Goal: Information Seeking & Learning: Find specific fact

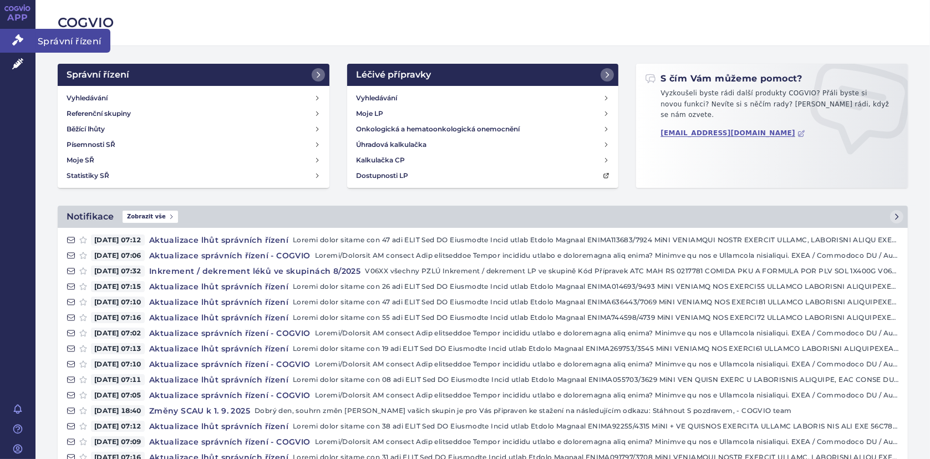
click at [14, 40] on icon at bounding box center [17, 39] width 11 height 11
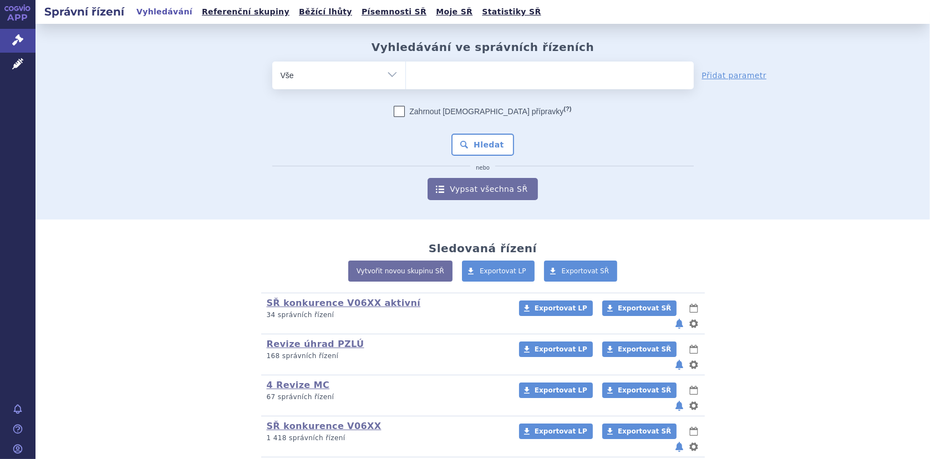
scroll to position [88, 0]
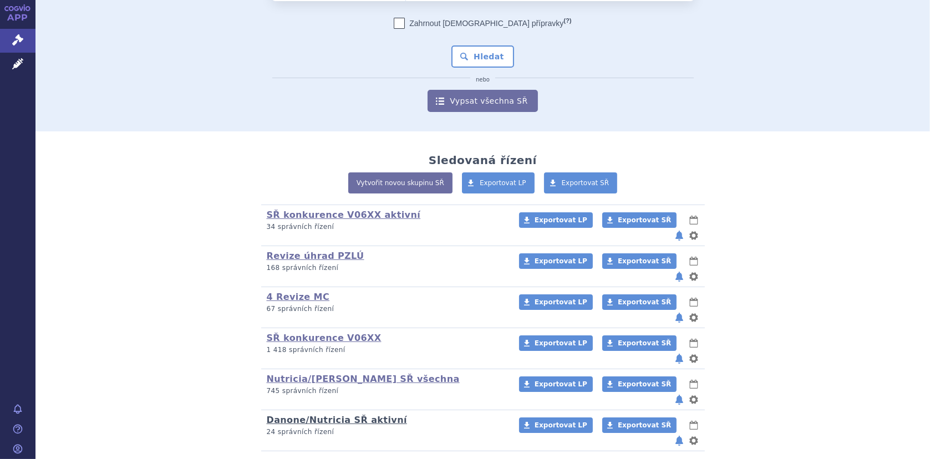
click at [317, 415] on link "Danone/Nutricia SŘ aktivní" at bounding box center [337, 420] width 140 height 11
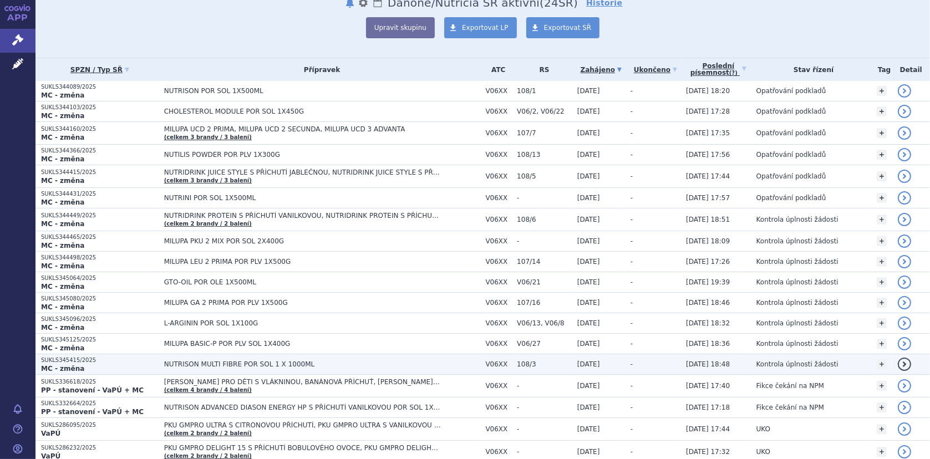
scroll to position [111, 0]
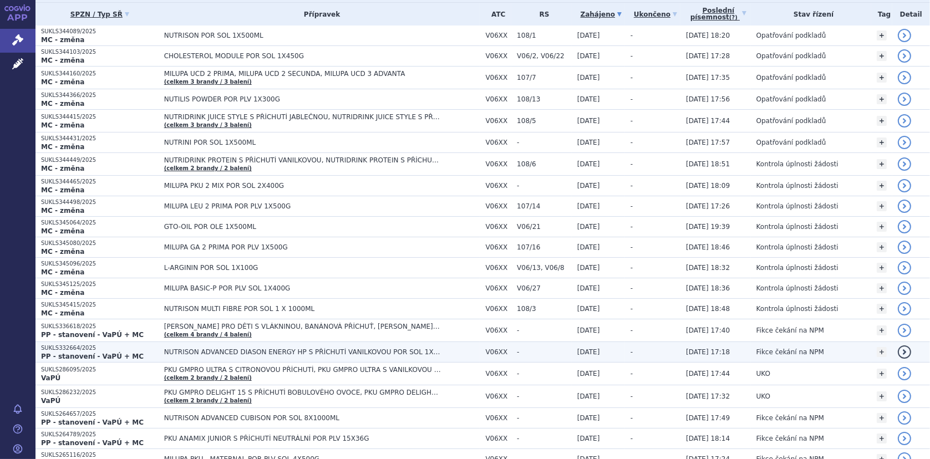
click at [247, 351] on span "NUTRISON ADVANCED DIASON ENERGY HP S PŘÍCHUTÍ VANILKOVOU POR SOL 1X1000ML" at bounding box center [302, 352] width 277 height 8
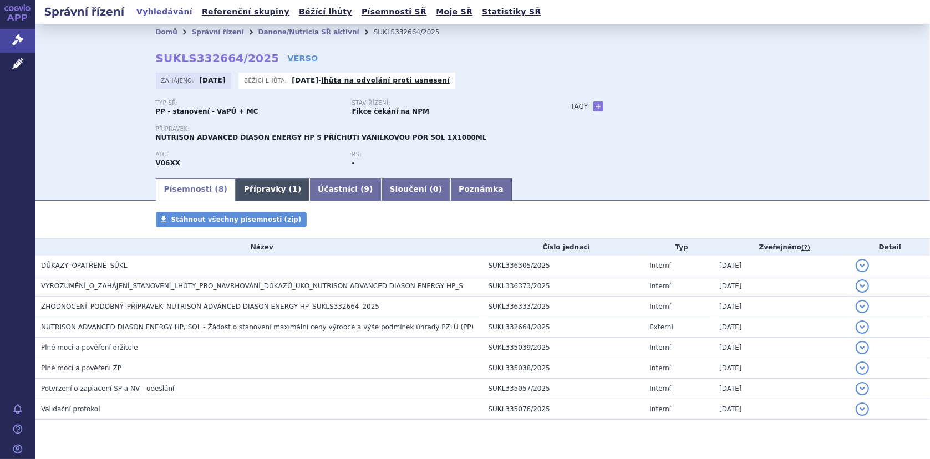
click at [246, 191] on link "Přípravky ( 1 )" at bounding box center [273, 190] width 74 height 22
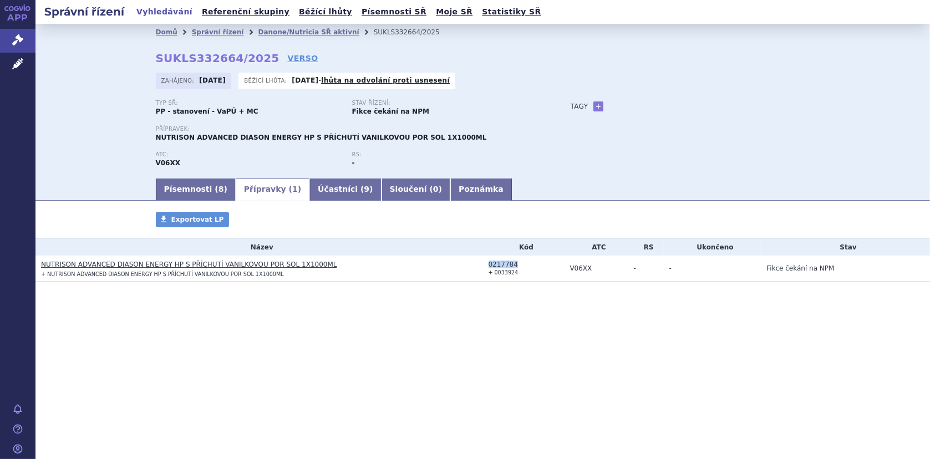
drag, startPoint x: 488, startPoint y: 260, endPoint x: 516, endPoint y: 263, distance: 27.9
click at [516, 263] on div "0217784" at bounding box center [526, 265] width 76 height 8
copy div "0217784"
